Goal: Check status

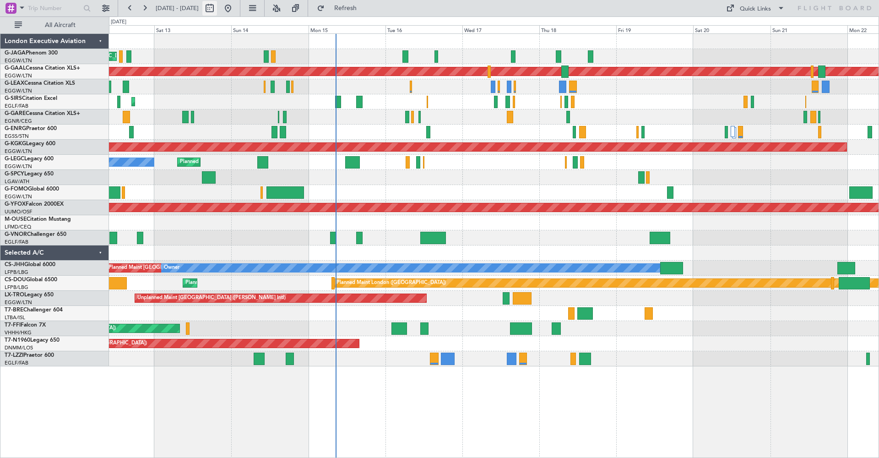
click at [217, 7] on button at bounding box center [209, 8] width 15 height 15
select select "9"
select select "2025"
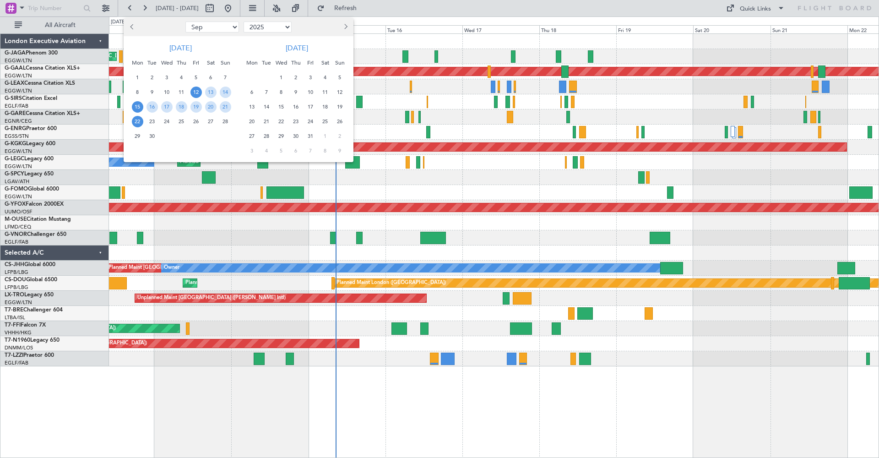
click at [135, 106] on span "15" at bounding box center [137, 106] width 11 height 11
click at [141, 138] on span "29" at bounding box center [137, 136] width 11 height 11
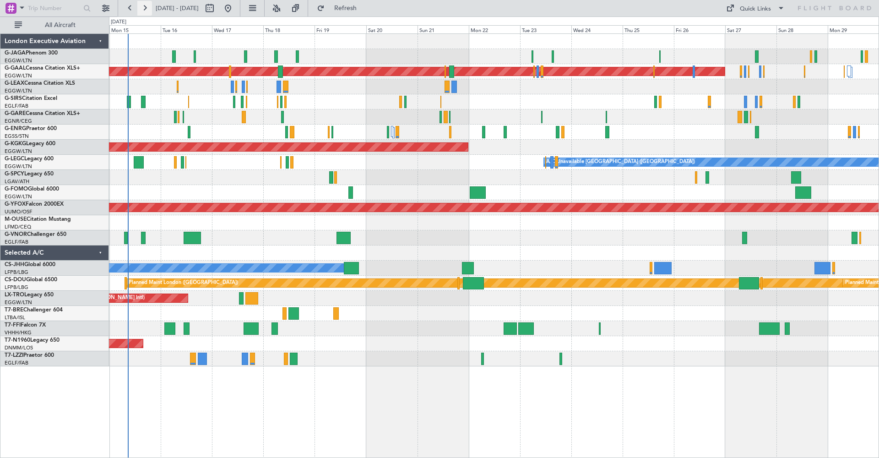
click at [146, 7] on button at bounding box center [144, 8] width 15 height 15
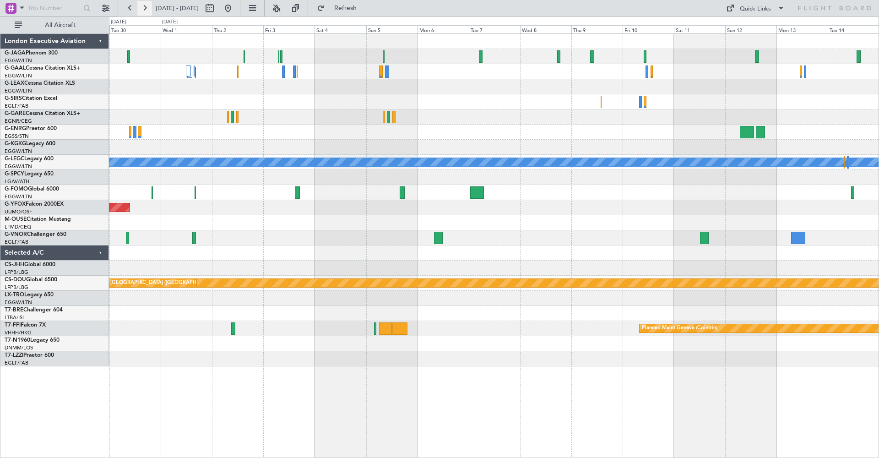
click at [146, 7] on button at bounding box center [144, 8] width 15 height 15
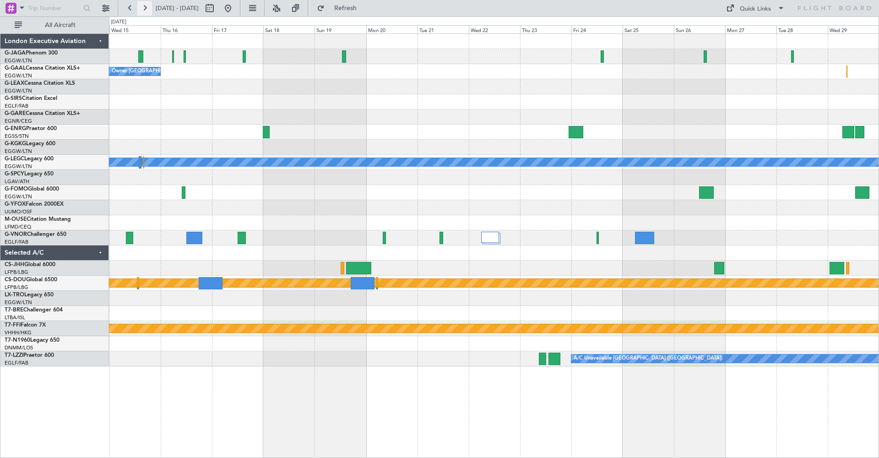
click at [145, 10] on button at bounding box center [144, 8] width 15 height 15
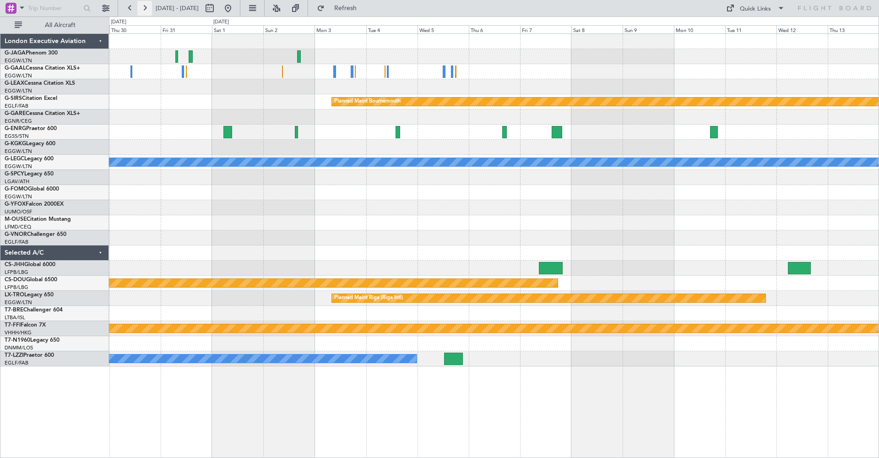
click at [147, 10] on button at bounding box center [144, 8] width 15 height 15
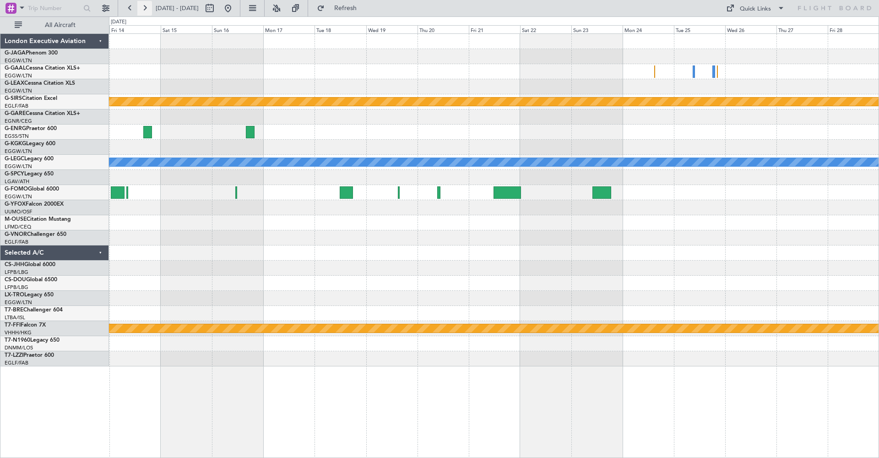
click at [147, 10] on button at bounding box center [144, 8] width 15 height 15
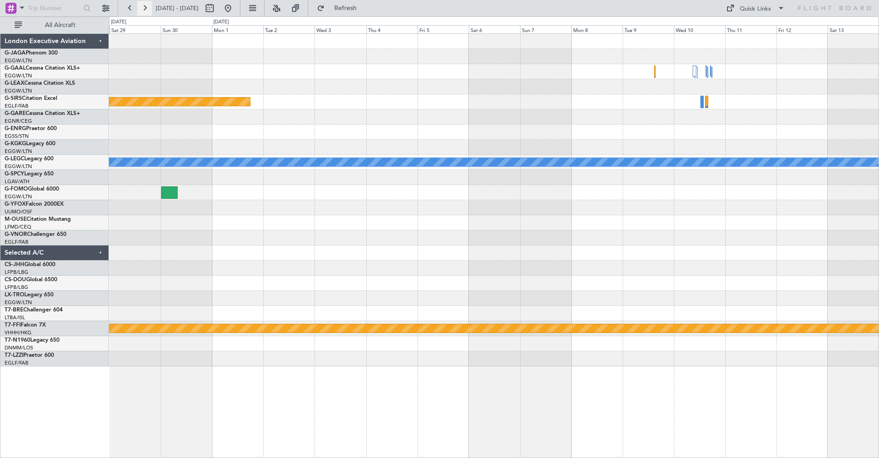
click at [147, 10] on button at bounding box center [144, 8] width 15 height 15
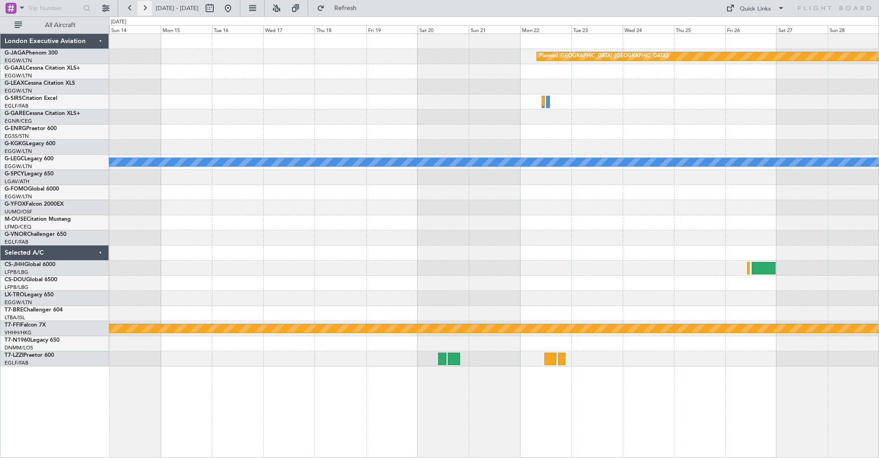
click at [147, 10] on button at bounding box center [144, 8] width 15 height 15
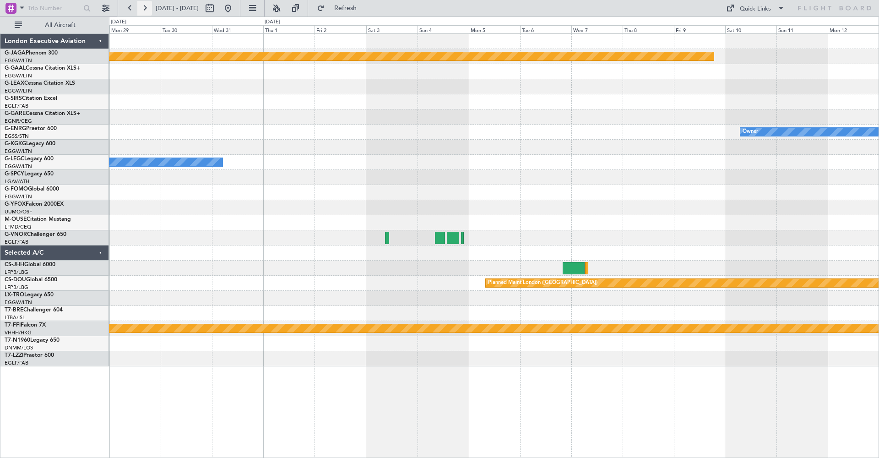
click at [147, 10] on button at bounding box center [144, 8] width 15 height 15
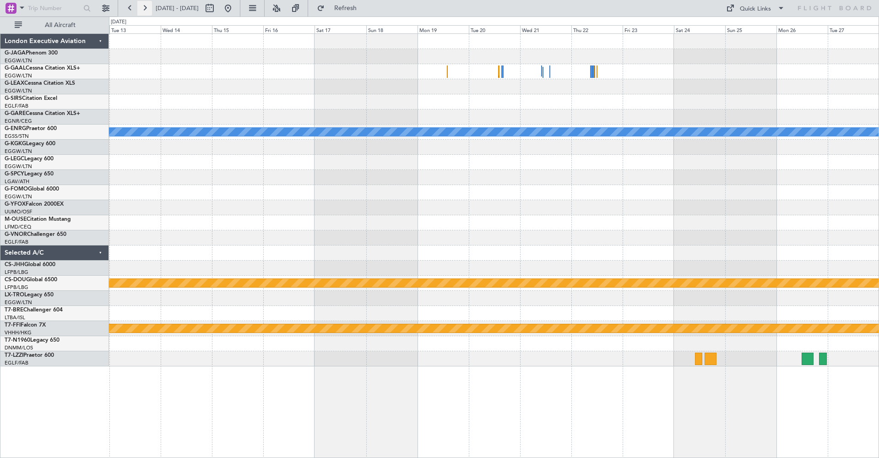
click at [147, 10] on button at bounding box center [144, 8] width 15 height 15
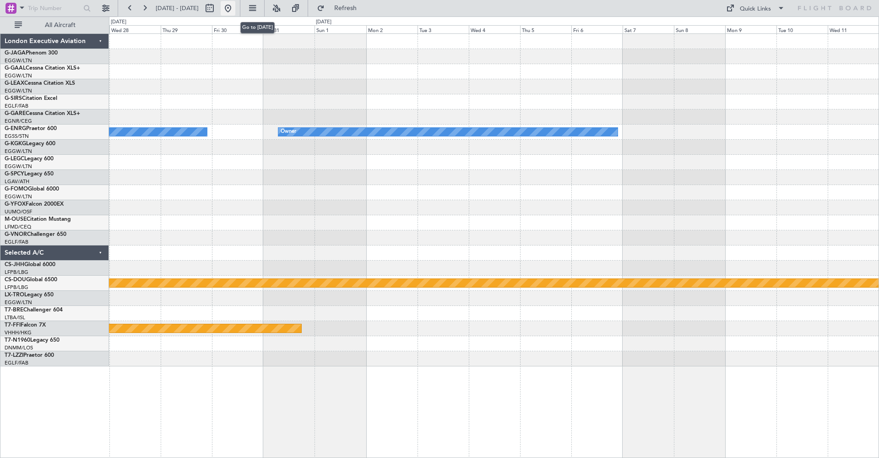
click at [235, 8] on button at bounding box center [228, 8] width 15 height 15
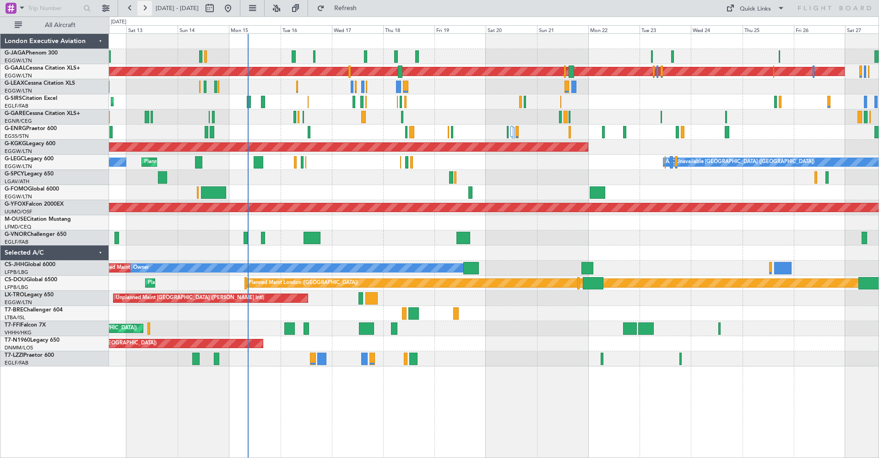
click at [145, 7] on button at bounding box center [144, 8] width 15 height 15
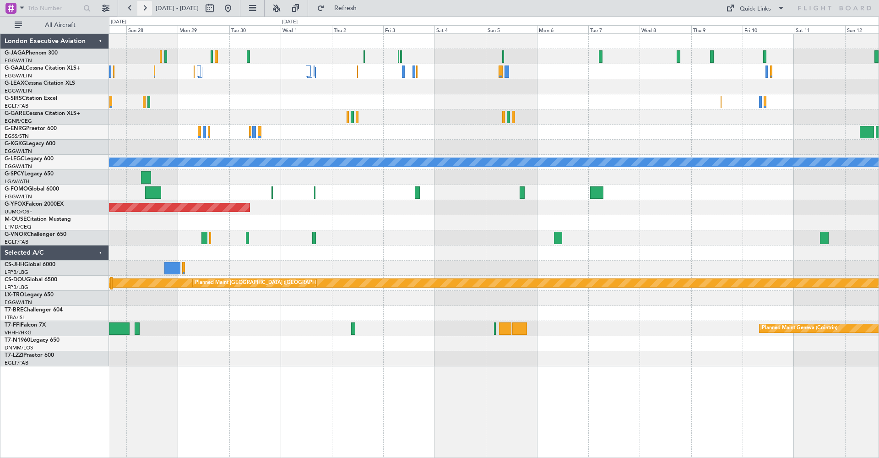
click at [145, 7] on button at bounding box center [144, 8] width 15 height 15
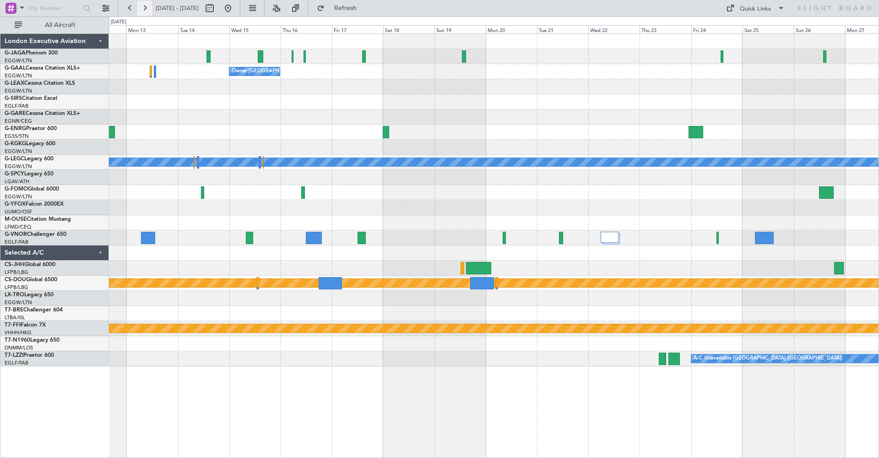
click at [145, 7] on button at bounding box center [144, 8] width 15 height 15
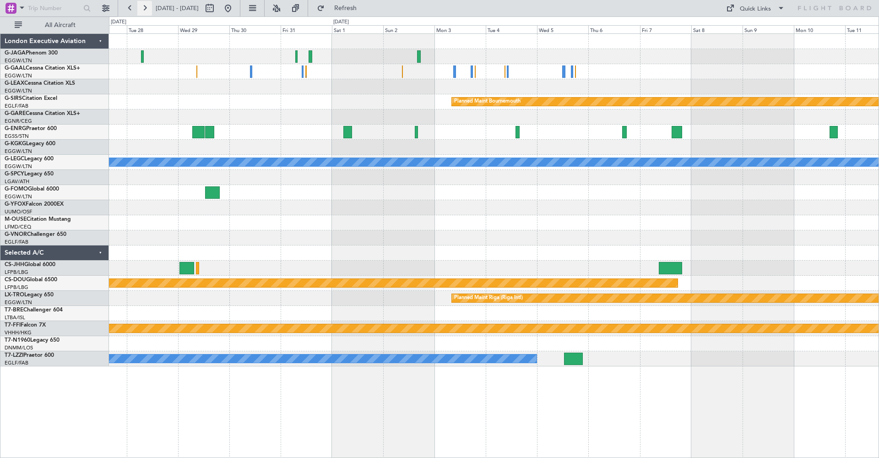
click at [145, 7] on button at bounding box center [144, 8] width 15 height 15
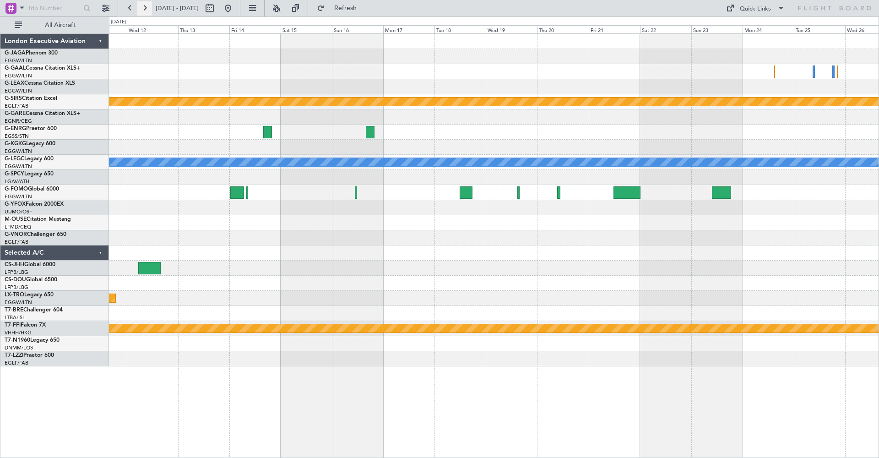
click at [145, 7] on button at bounding box center [144, 8] width 15 height 15
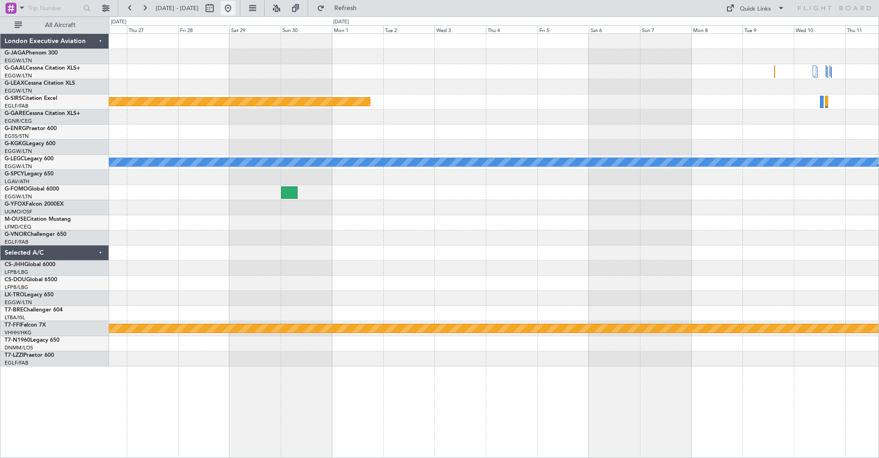
click at [235, 11] on button at bounding box center [228, 8] width 15 height 15
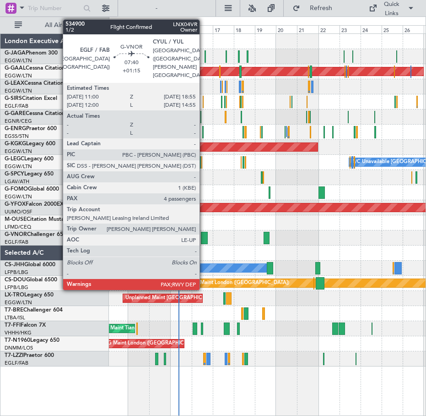
click at [204, 239] on div at bounding box center [204, 238] width 7 height 12
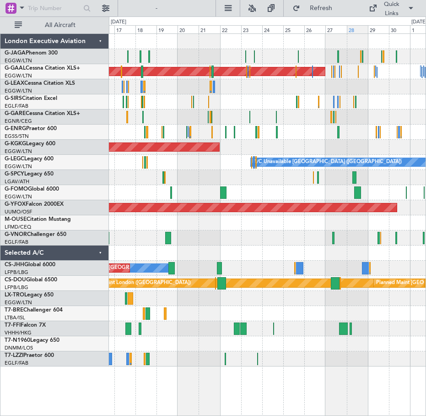
drag, startPoint x: 268, startPoint y: 21, endPoint x: 367, endPoint y: 25, distance: 99.5
